Goal: Task Accomplishment & Management: Manage account settings

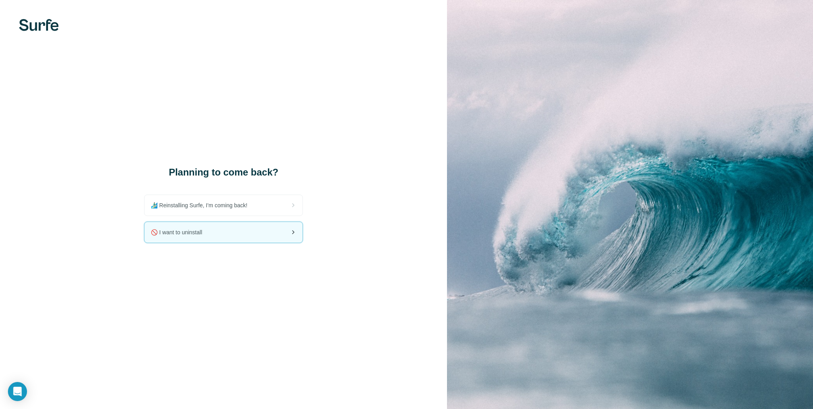
click at [257, 238] on div "🚫 I want to uninstall" at bounding box center [223, 232] width 158 height 21
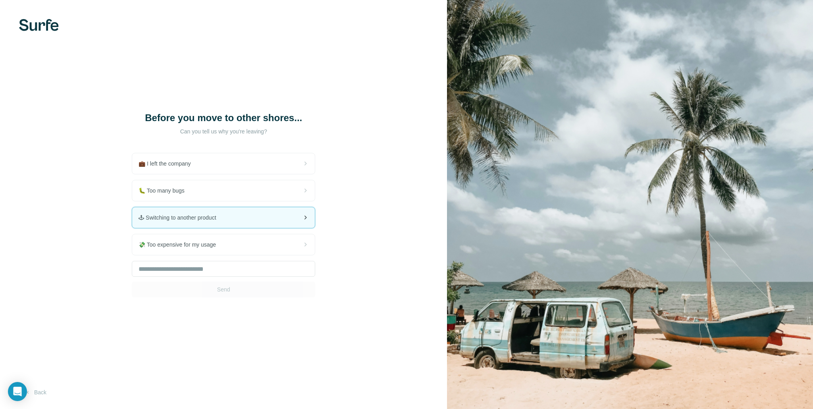
click at [221, 220] on span "🕹 Switching to another product" at bounding box center [180, 217] width 84 height 8
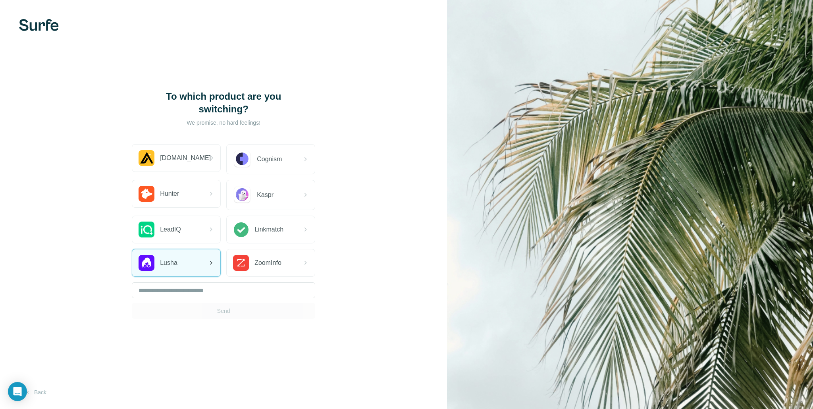
click at [188, 256] on div "Lusha" at bounding box center [176, 262] width 88 height 27
